Goal: Find contact information: Find contact information

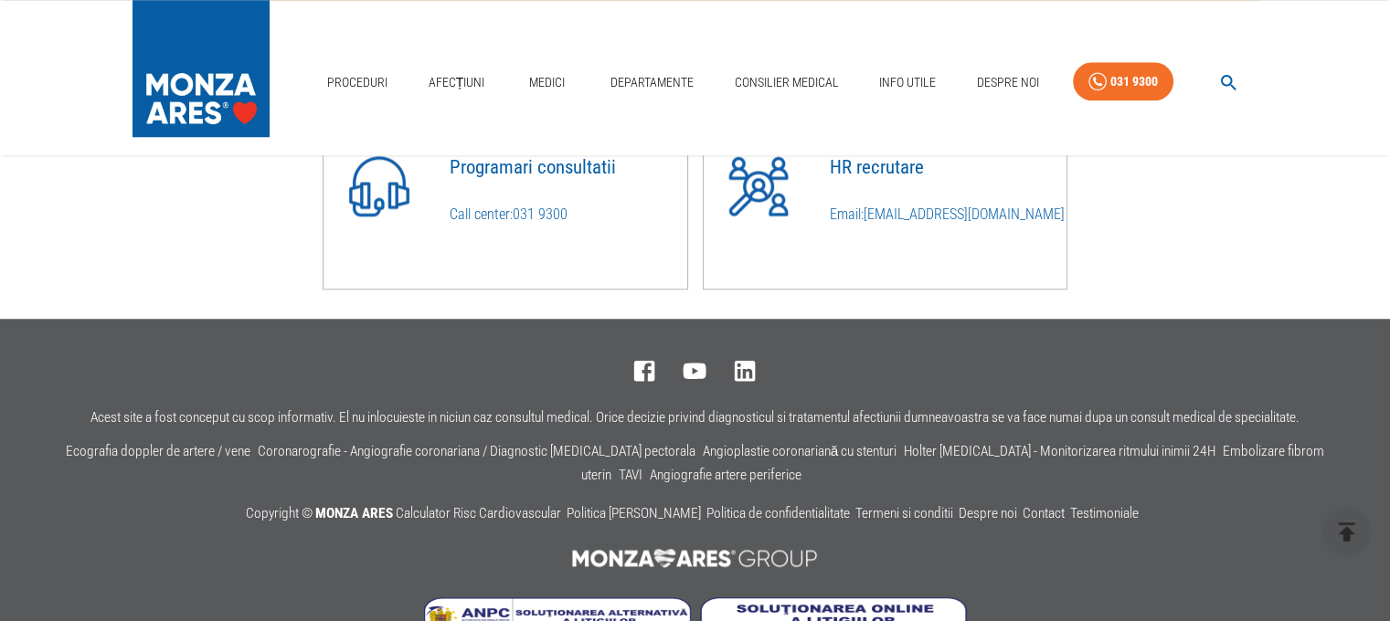
scroll to position [1683, 0]
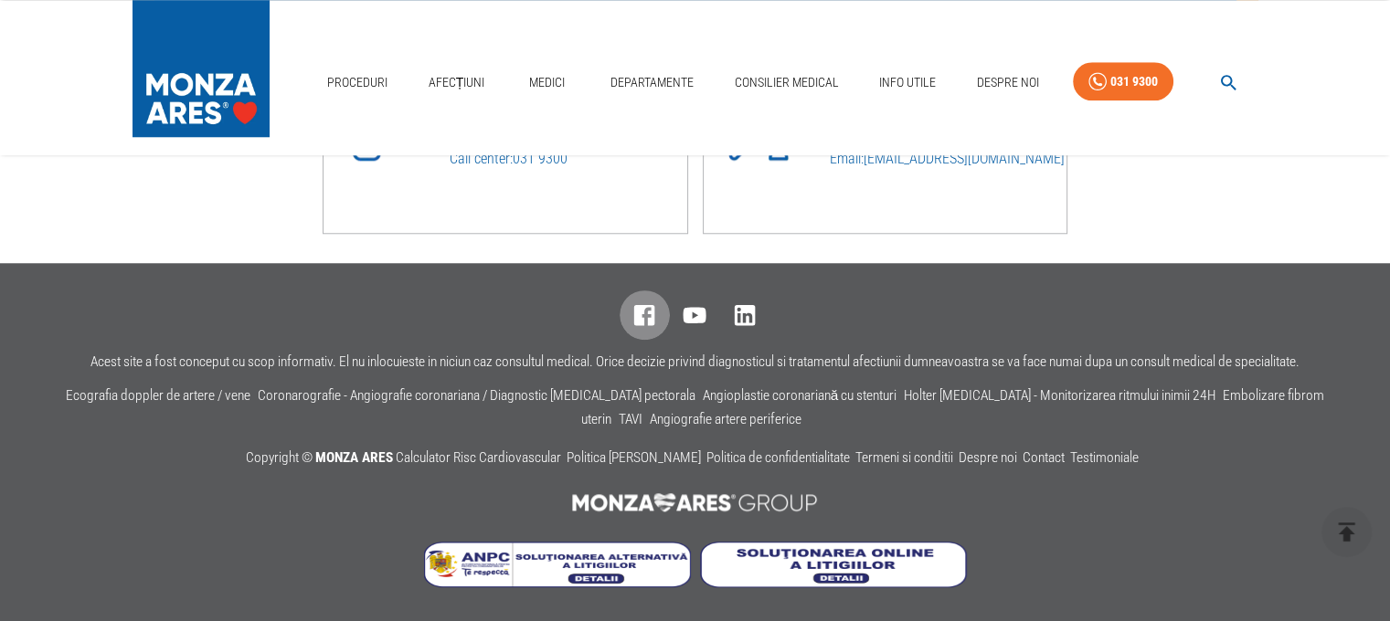
click at [649, 316] on icon at bounding box center [645, 316] width 28 height 28
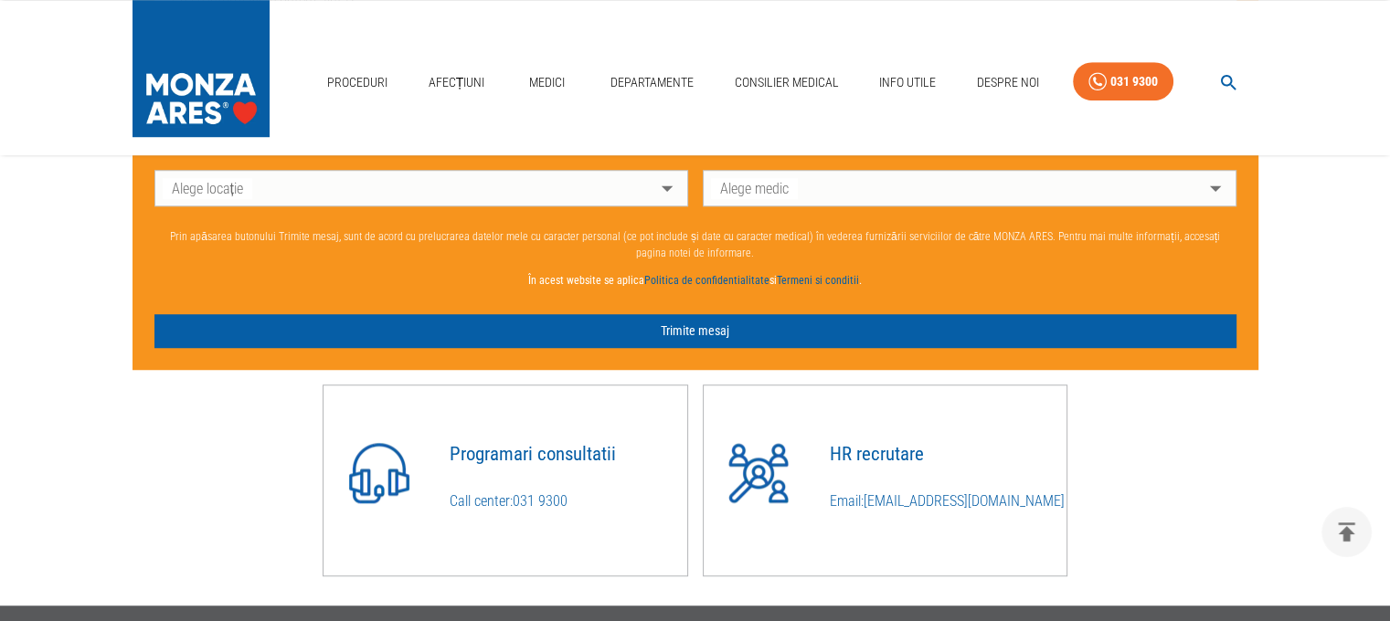
scroll to position [1409, 0]
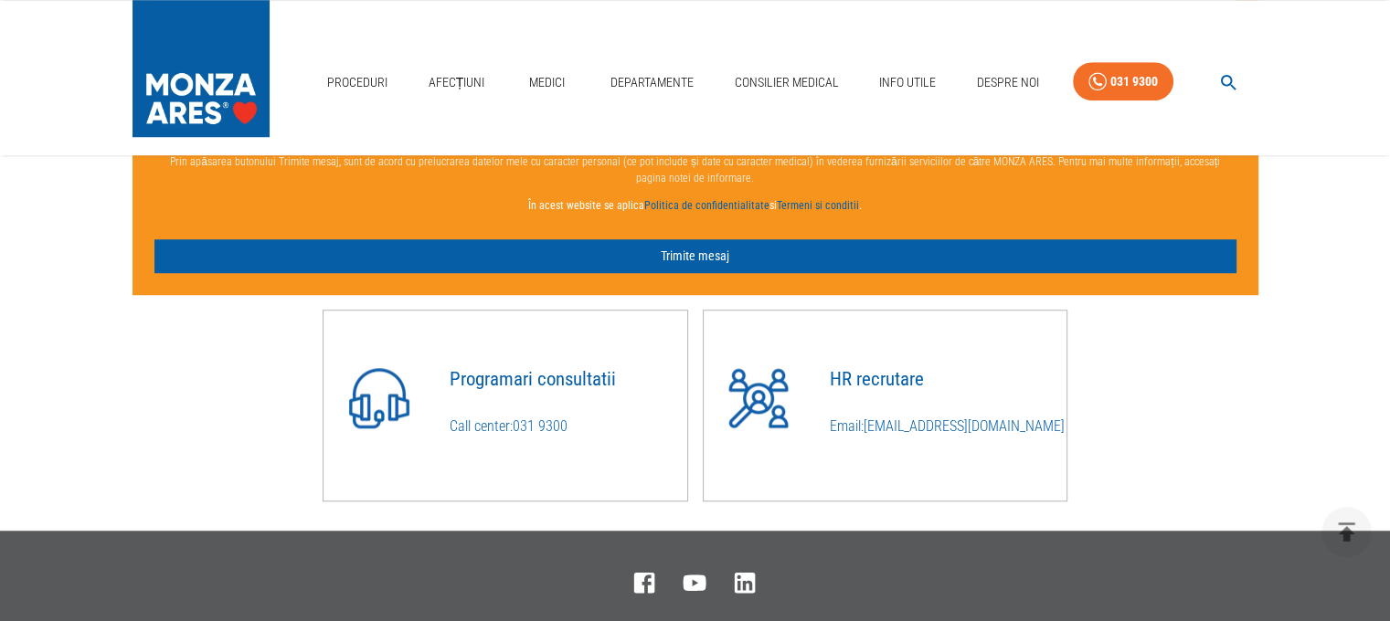
drag, startPoint x: 571, startPoint y: 436, endPoint x: 515, endPoint y: 434, distance: 55.8
click at [515, 434] on p "Call center: 031 9300" at bounding box center [569, 427] width 238 height 22
copy link "031 9300"
drag, startPoint x: 1002, startPoint y: 430, endPoint x: 866, endPoint y: 433, distance: 136.2
click at [866, 433] on p "Email: cariere@monza-ares.ro" at bounding box center [948, 427] width 238 height 22
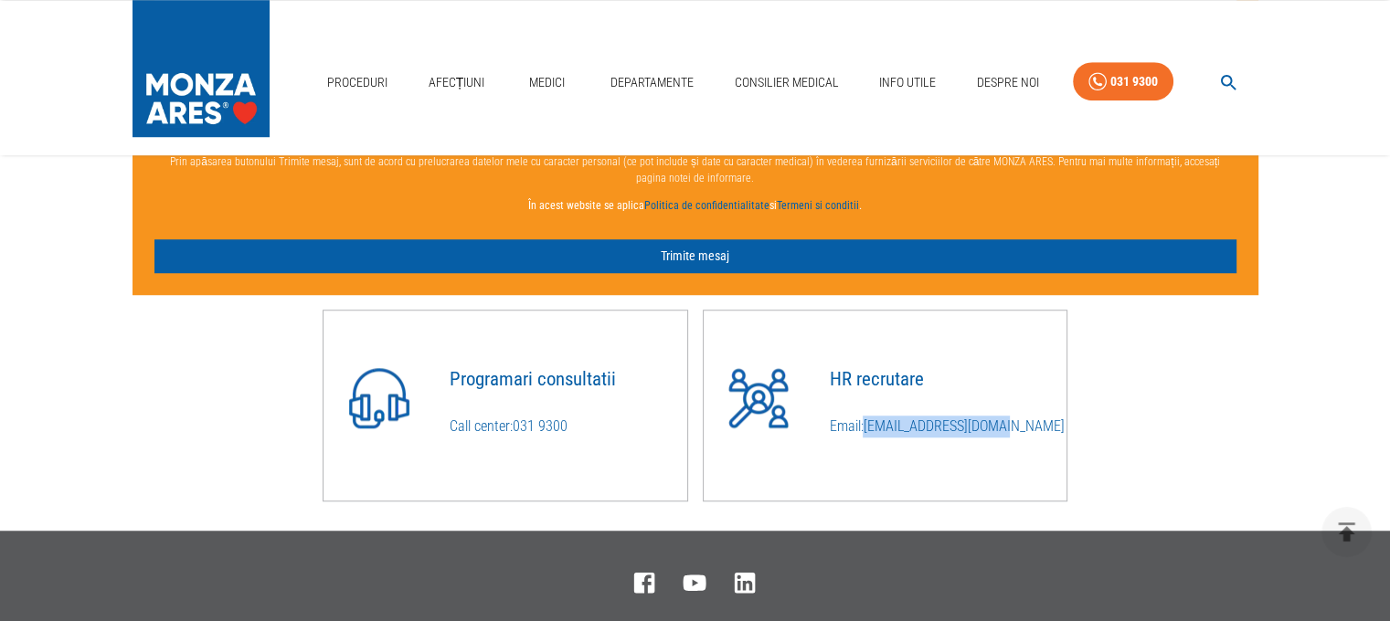
copy link "cariere@monza-ares.ro"
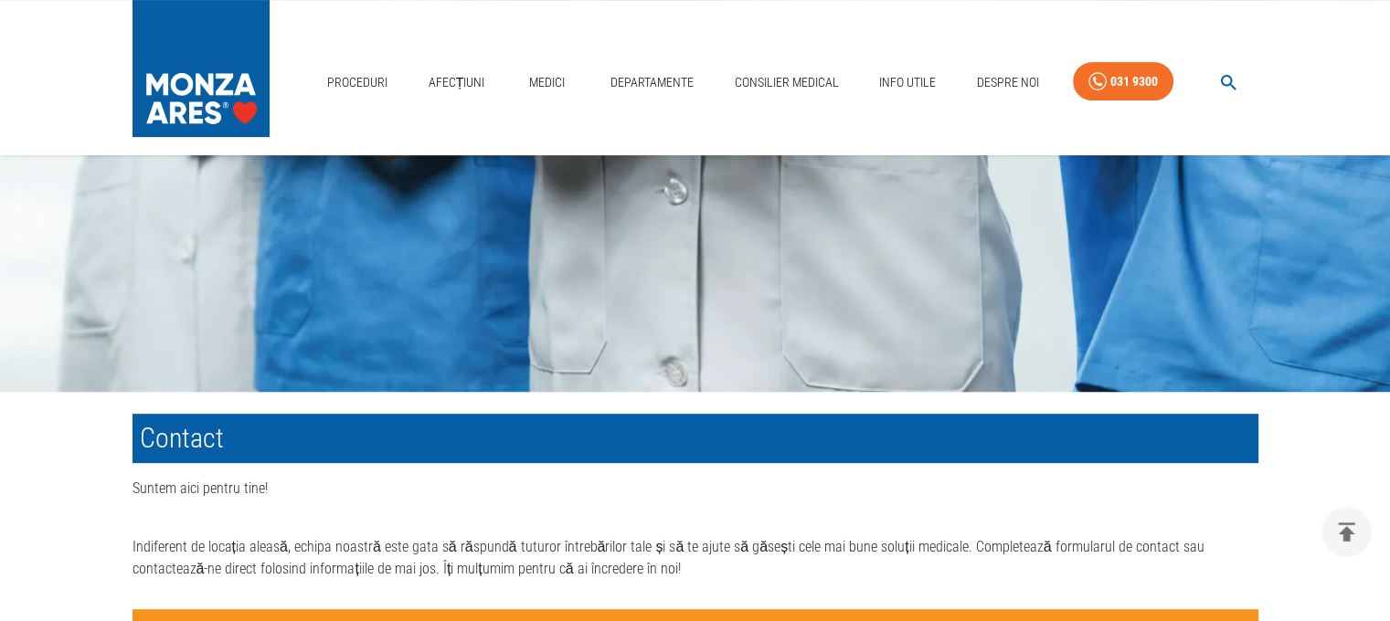
scroll to position [404, 0]
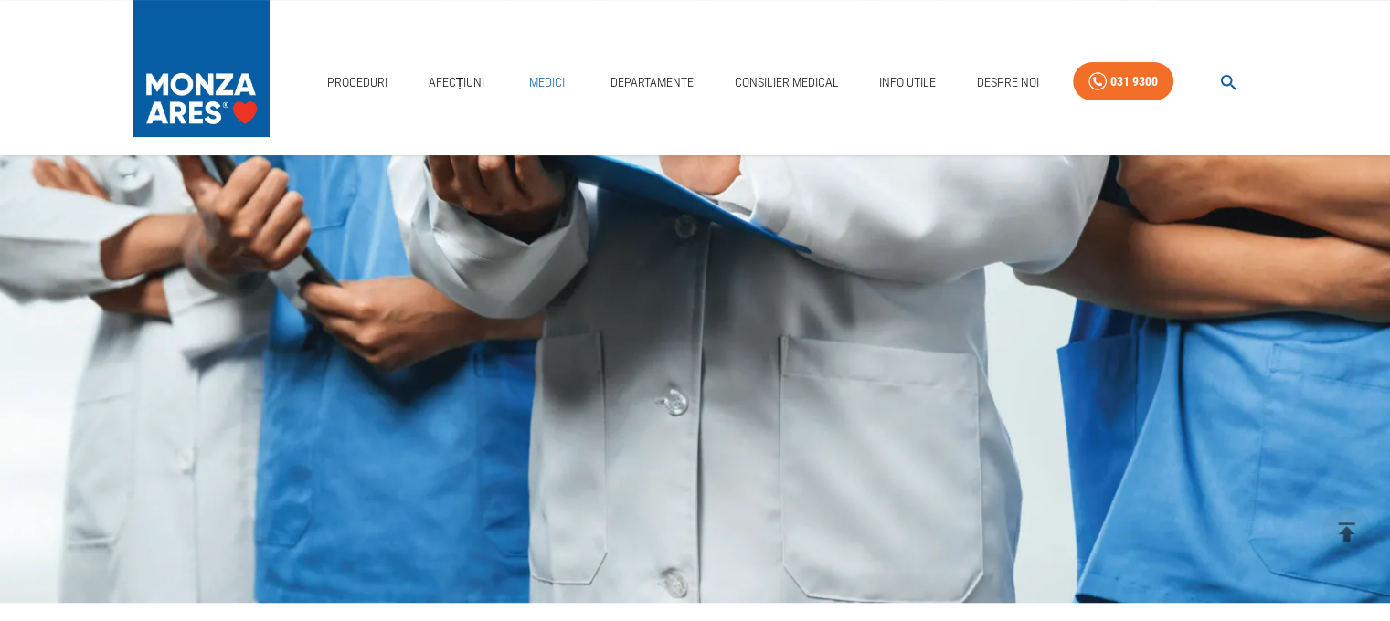
click at [537, 72] on link "Medici" at bounding box center [547, 82] width 58 height 37
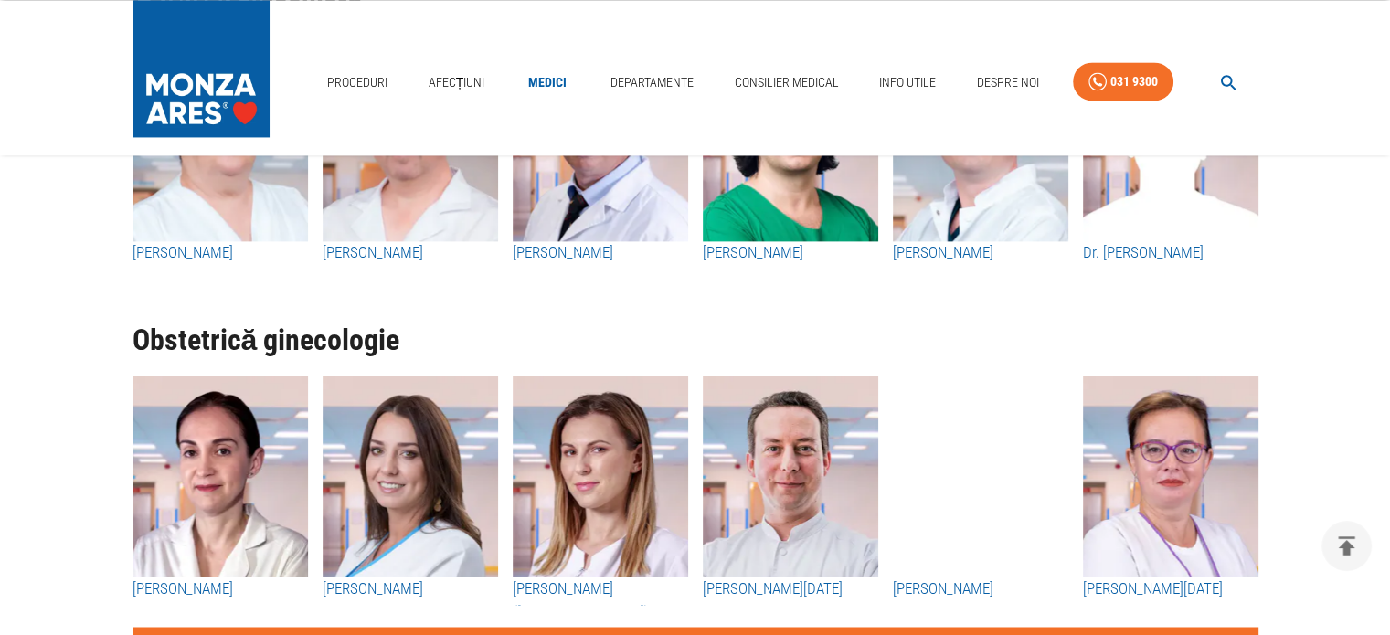
scroll to position [3016, 0]
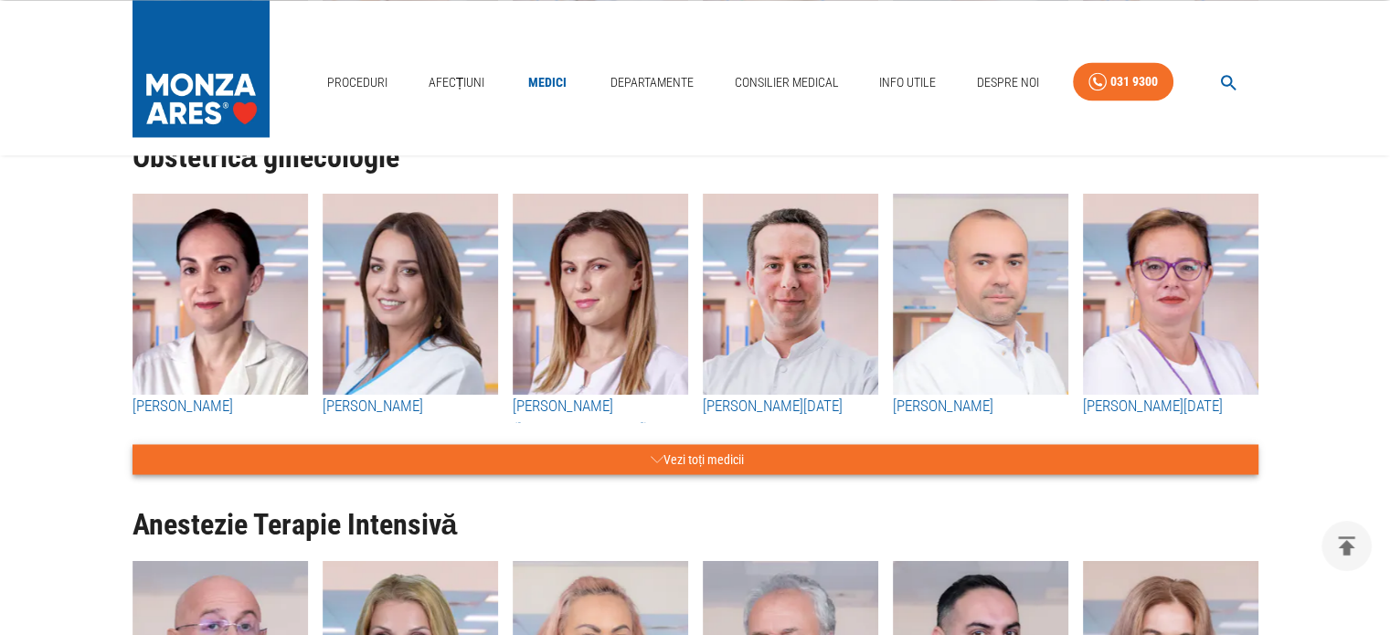
click at [656, 459] on icon "button" at bounding box center [657, 459] width 13 height 6
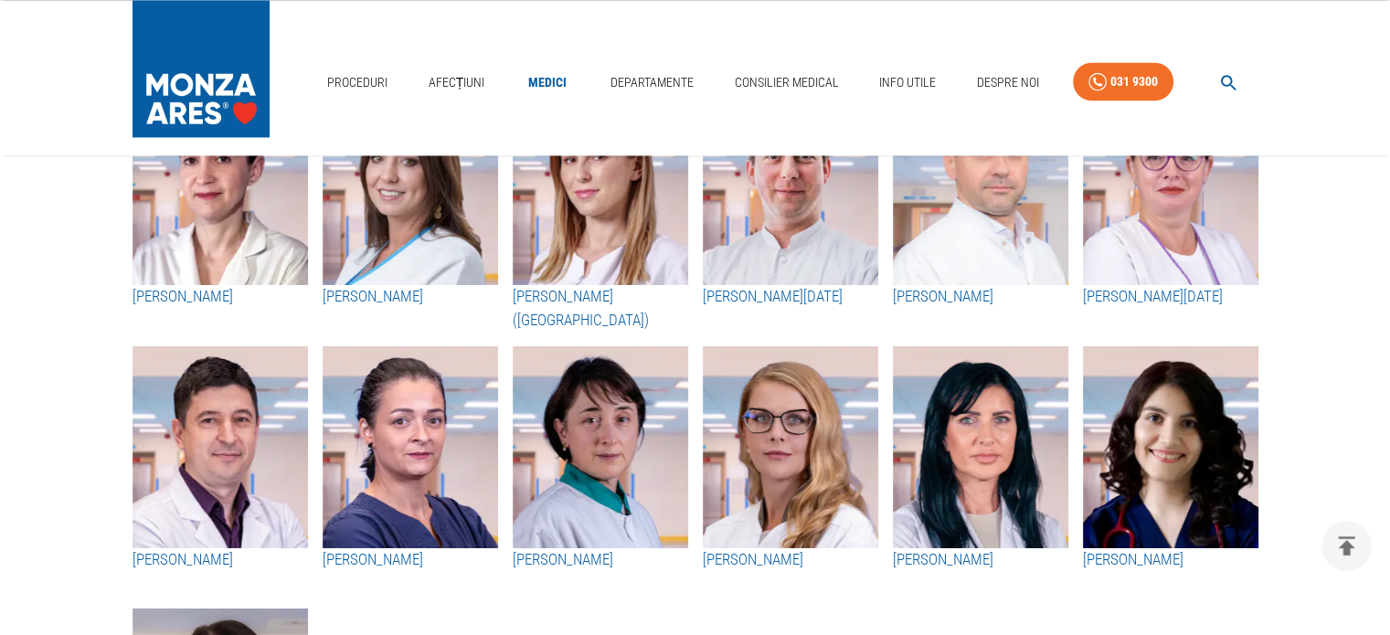
scroll to position [3198, 0]
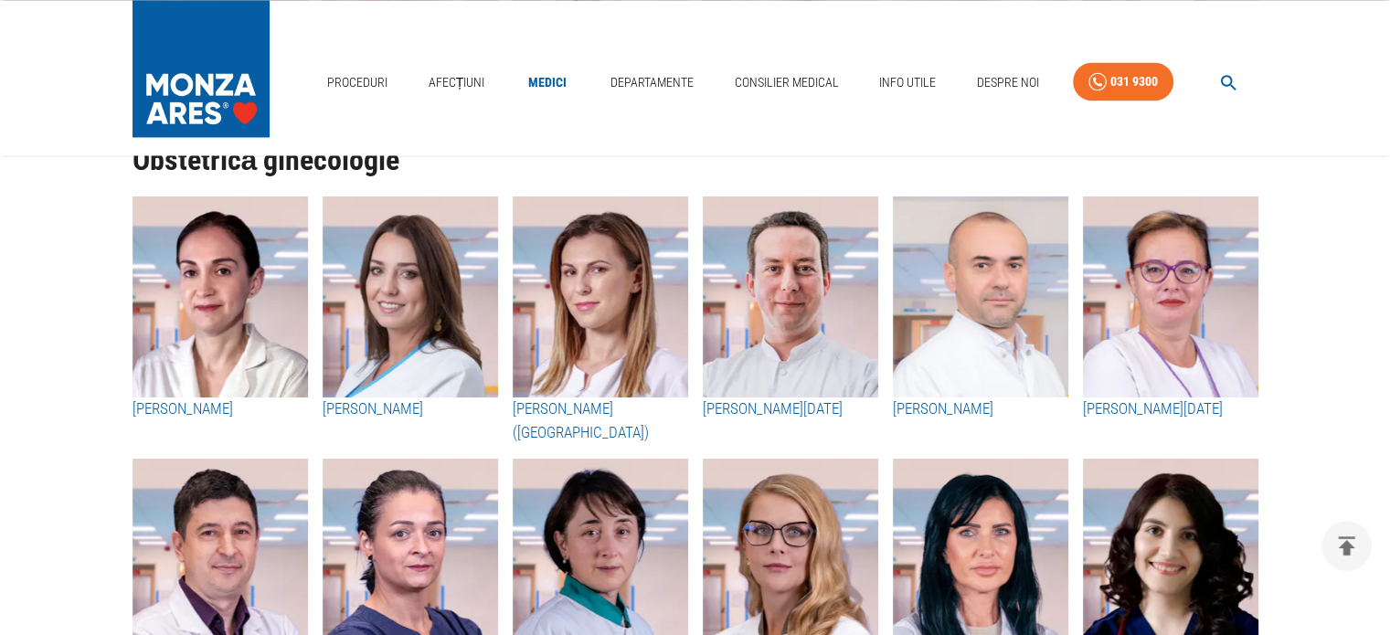
scroll to position [3016, 0]
